Goal: Information Seeking & Learning: Learn about a topic

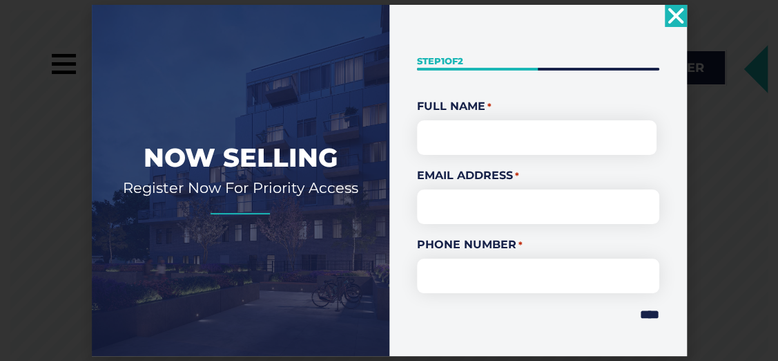
click at [679, 15] on use "Close" at bounding box center [676, 16] width 16 height 16
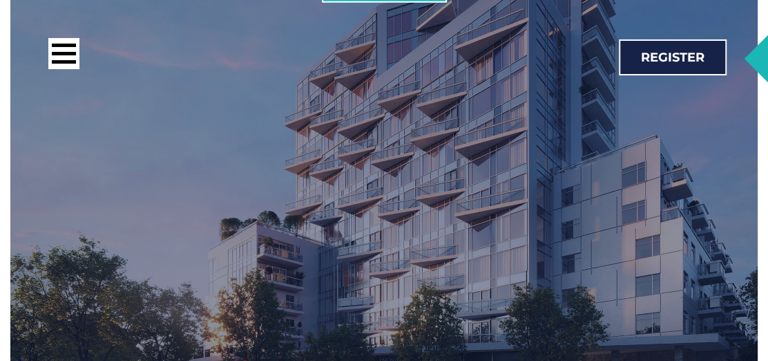
scroll to position [2067, 0]
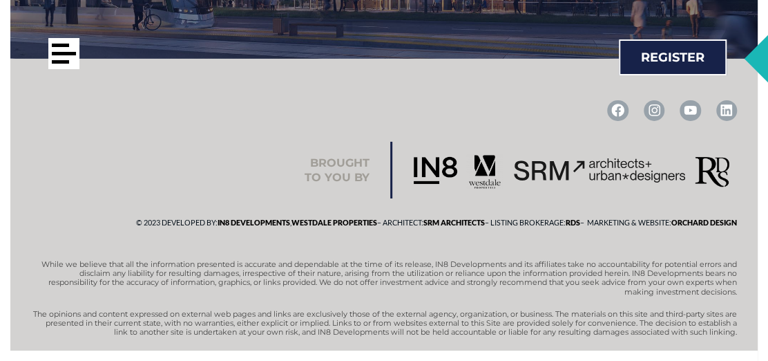
click at [57, 57] on div at bounding box center [63, 53] width 31 height 31
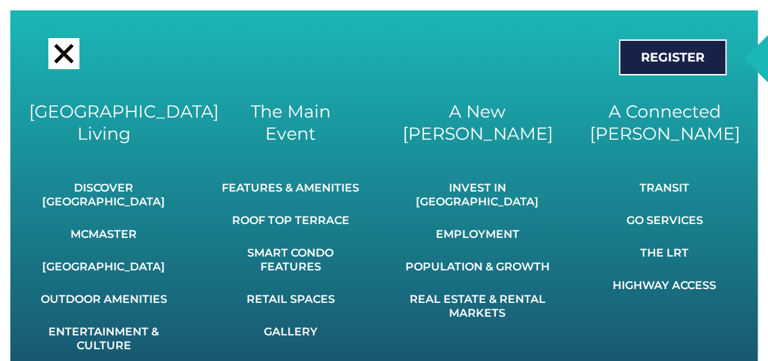
click at [57, 49] on div at bounding box center [63, 53] width 19 height 19
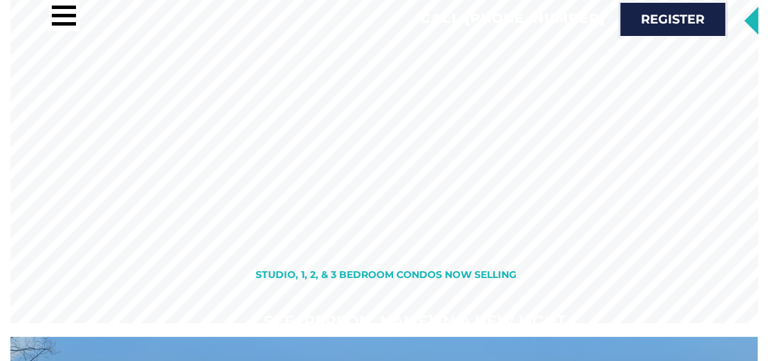
scroll to position [0, 0]
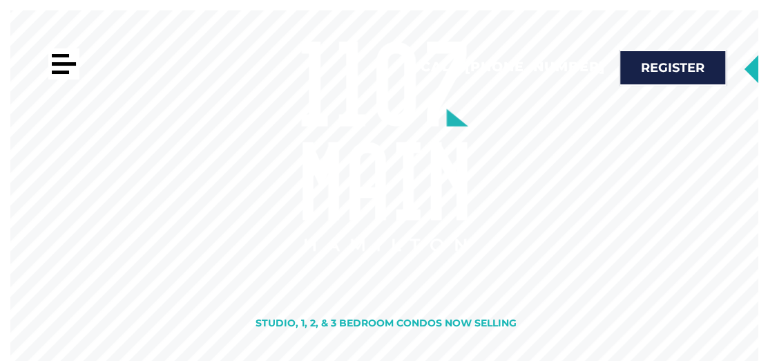
click at [72, 57] on div at bounding box center [63, 63] width 31 height 31
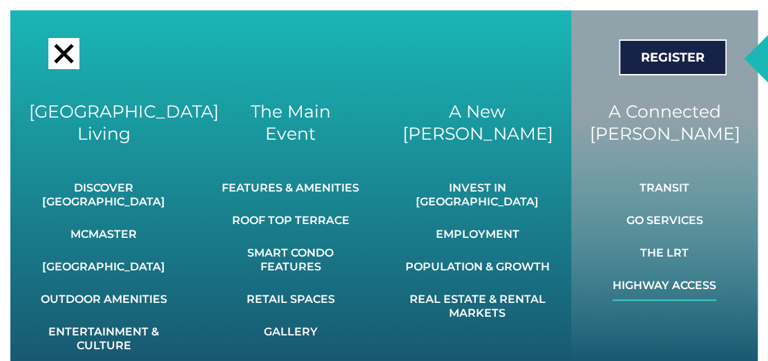
scroll to position [2067, 0]
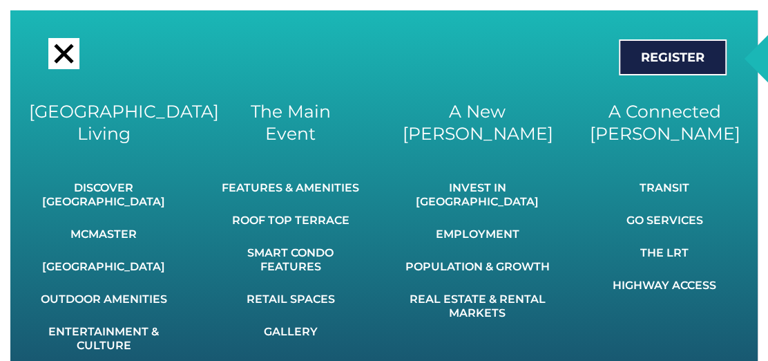
click at [61, 52] on div at bounding box center [63, 53] width 19 height 19
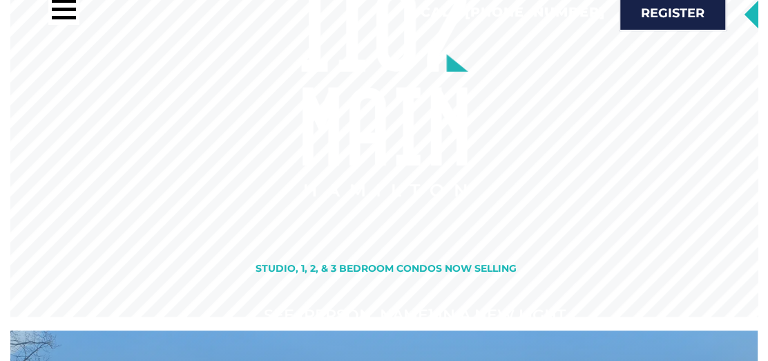
scroll to position [0, 0]
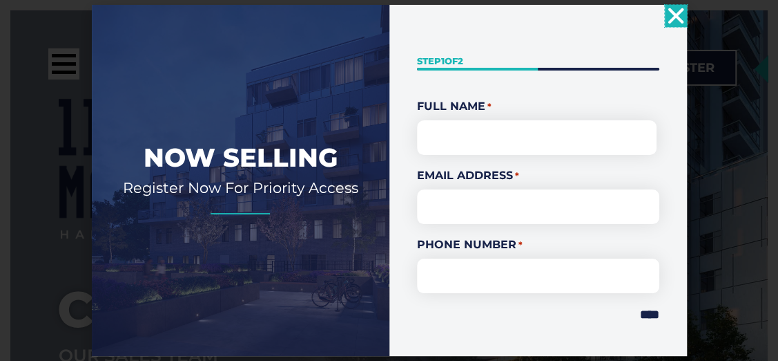
click at [676, 15] on use "Close" at bounding box center [676, 16] width 16 height 16
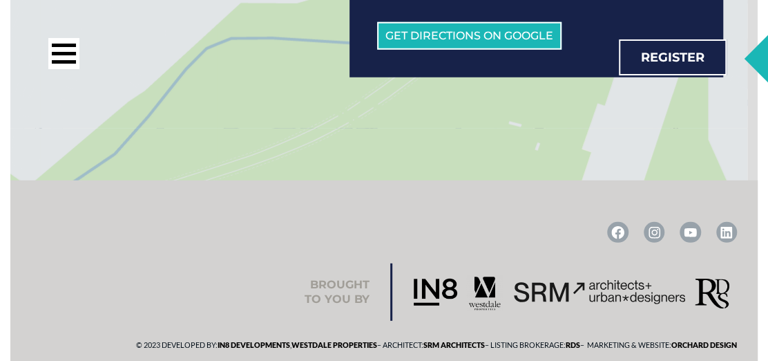
scroll to position [1783, 0]
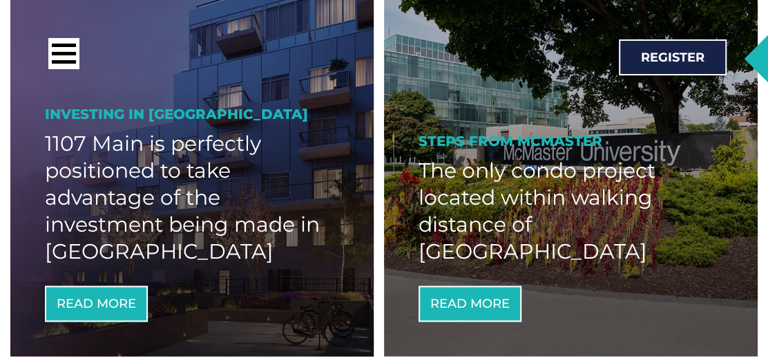
scroll to position [690, 0]
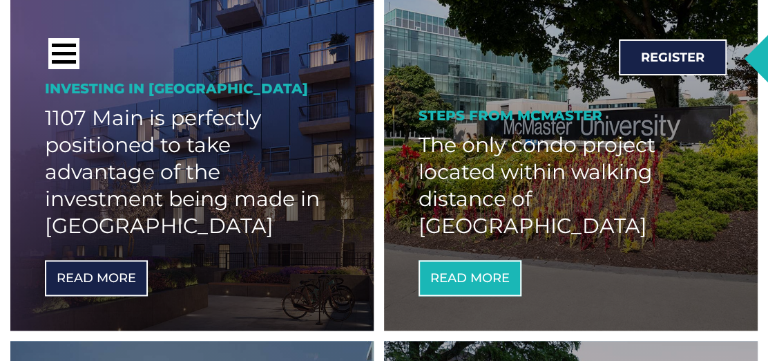
click at [118, 287] on link "Read More" at bounding box center [96, 278] width 103 height 36
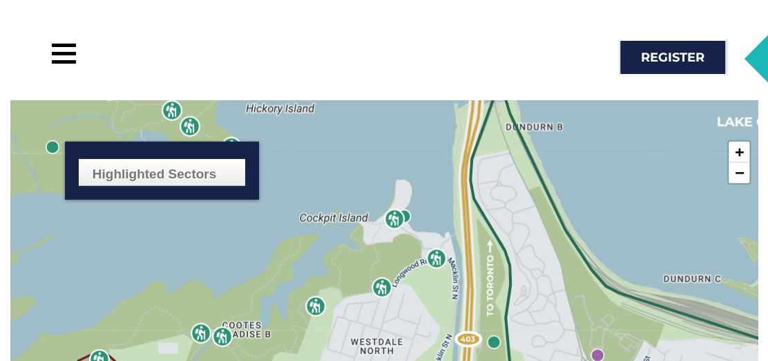
scroll to position [1520, 0]
